Goal: Task Accomplishment & Management: Manage account settings

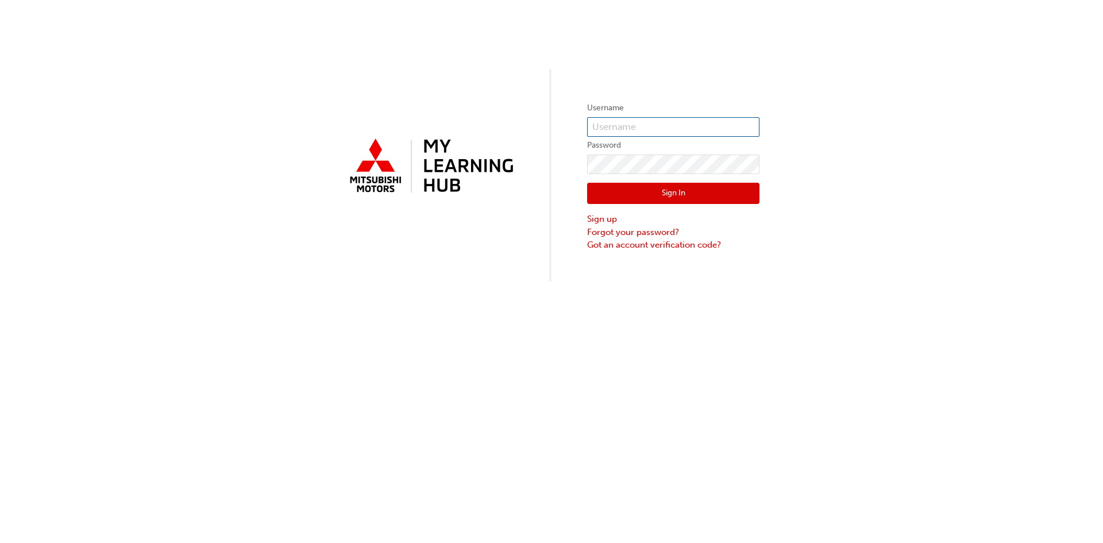
click at [629, 132] on input "text" at bounding box center [673, 127] width 172 height 20
click at [573, 340] on div "Username Password Sign In Sign up Forgot your password? Got an account verifica…" at bounding box center [551, 271] width 1103 height 543
click at [627, 130] on input "text" at bounding box center [673, 127] width 172 height 20
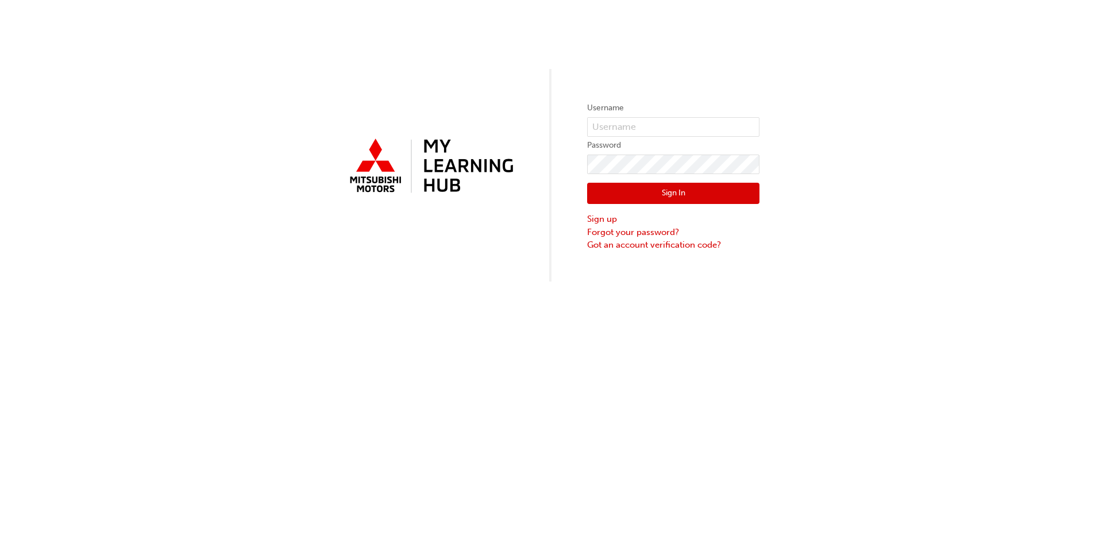
drag, startPoint x: 1044, startPoint y: 1, endPoint x: 848, endPoint y: 63, distance: 205.7
click at [848, 63] on div "Username Password Sign In Sign up Forgot your password? Got an account verifica…" at bounding box center [551, 141] width 1103 height 282
drag, startPoint x: 1029, startPoint y: 1, endPoint x: 835, endPoint y: 124, distance: 229.7
click at [835, 124] on div "Username Password Sign In Sign up Forgot your password? Got an account verifica…" at bounding box center [551, 141] width 1103 height 282
